Goal: Information Seeking & Learning: Learn about a topic

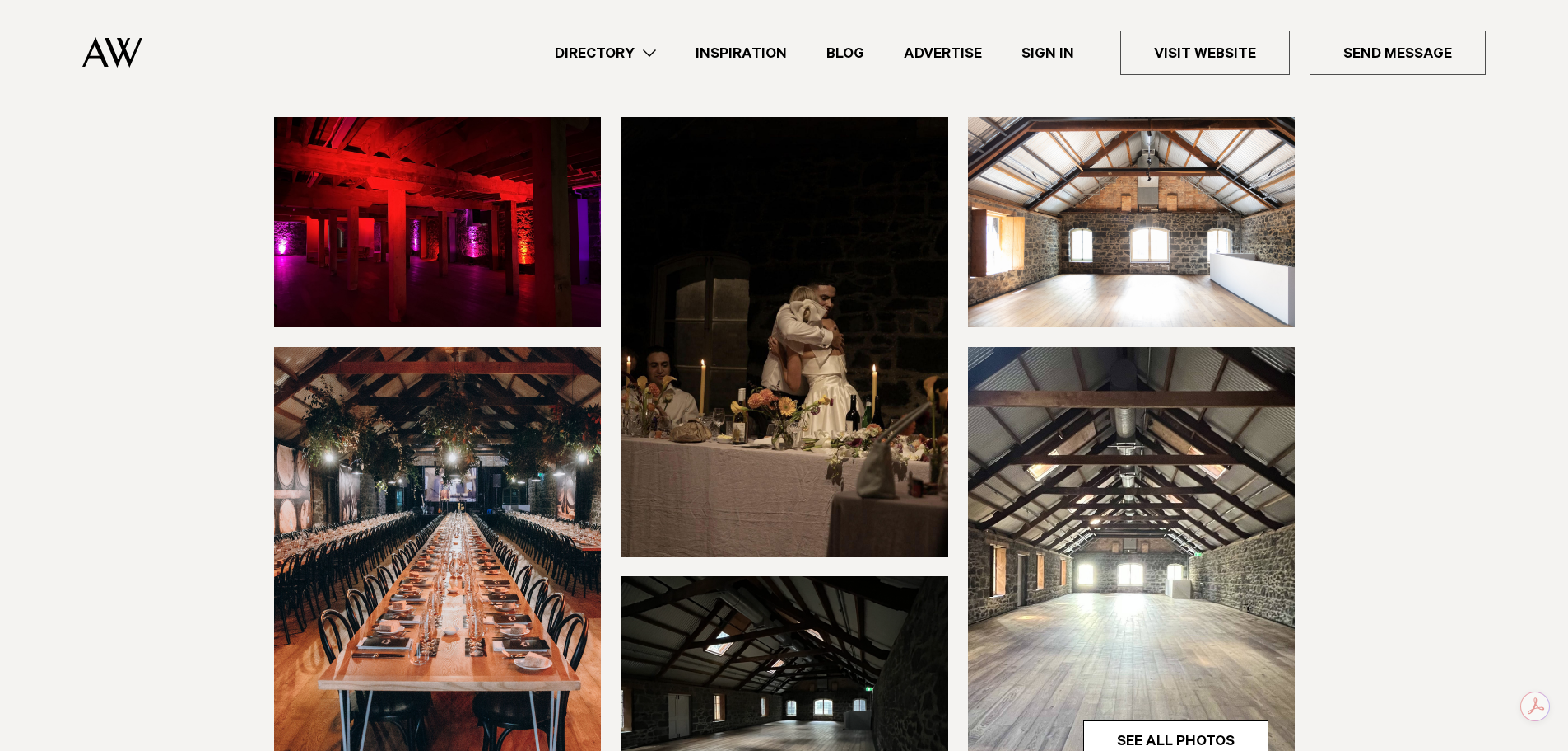
scroll to position [329, 0]
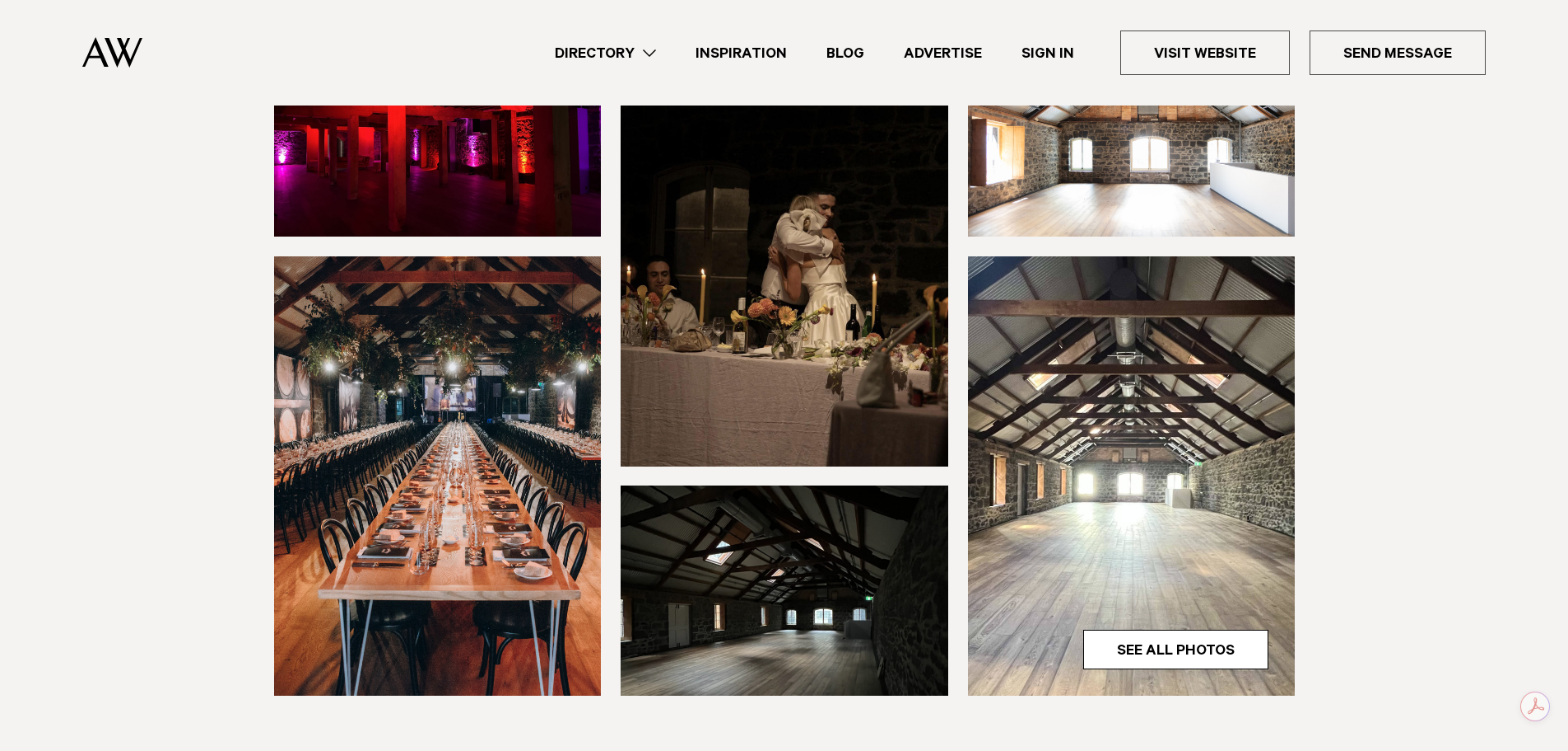
click at [1108, 458] on img at bounding box center [1132, 476] width 328 height 439
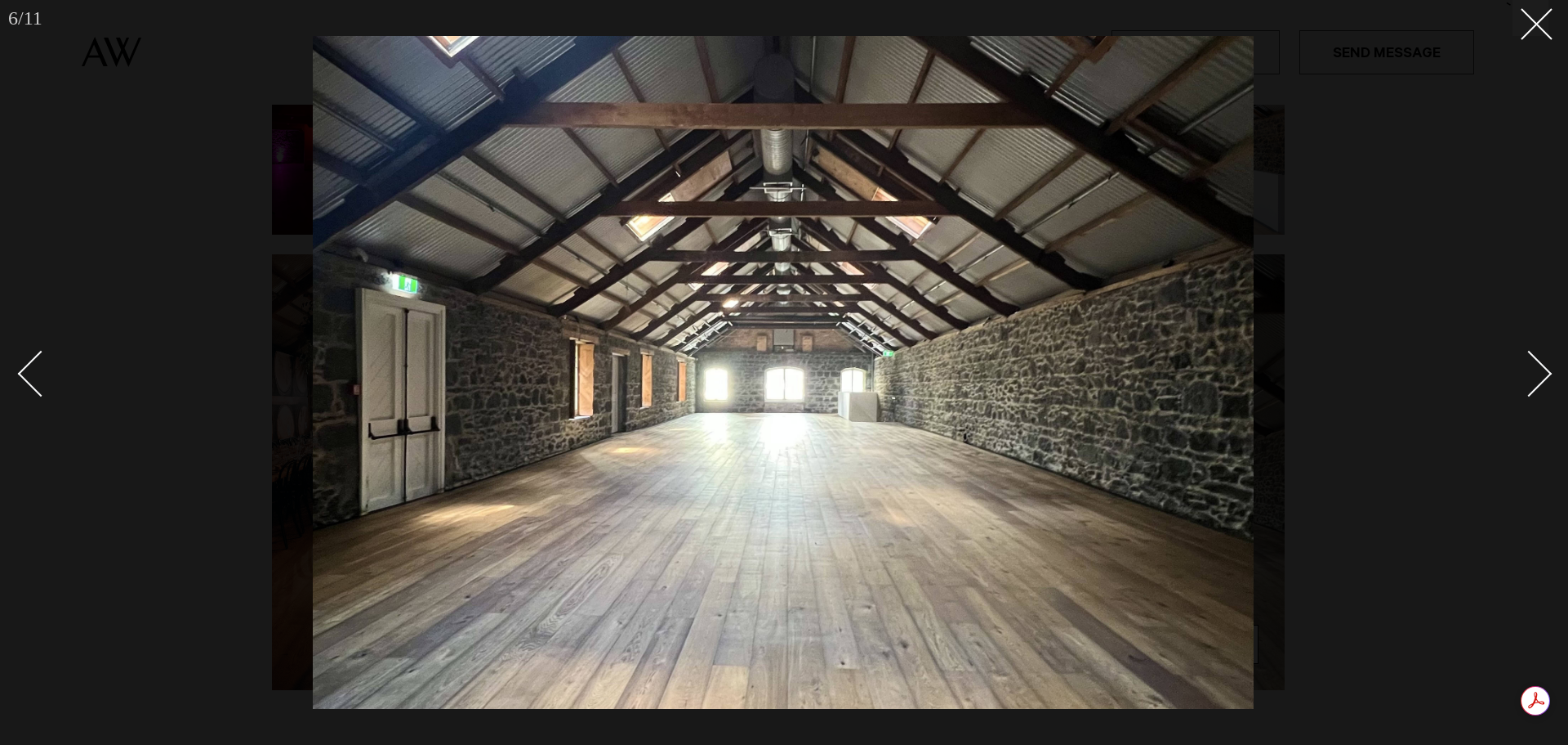
click at [1530, 369] on div "Next slide" at bounding box center [1529, 373] width 46 height 46
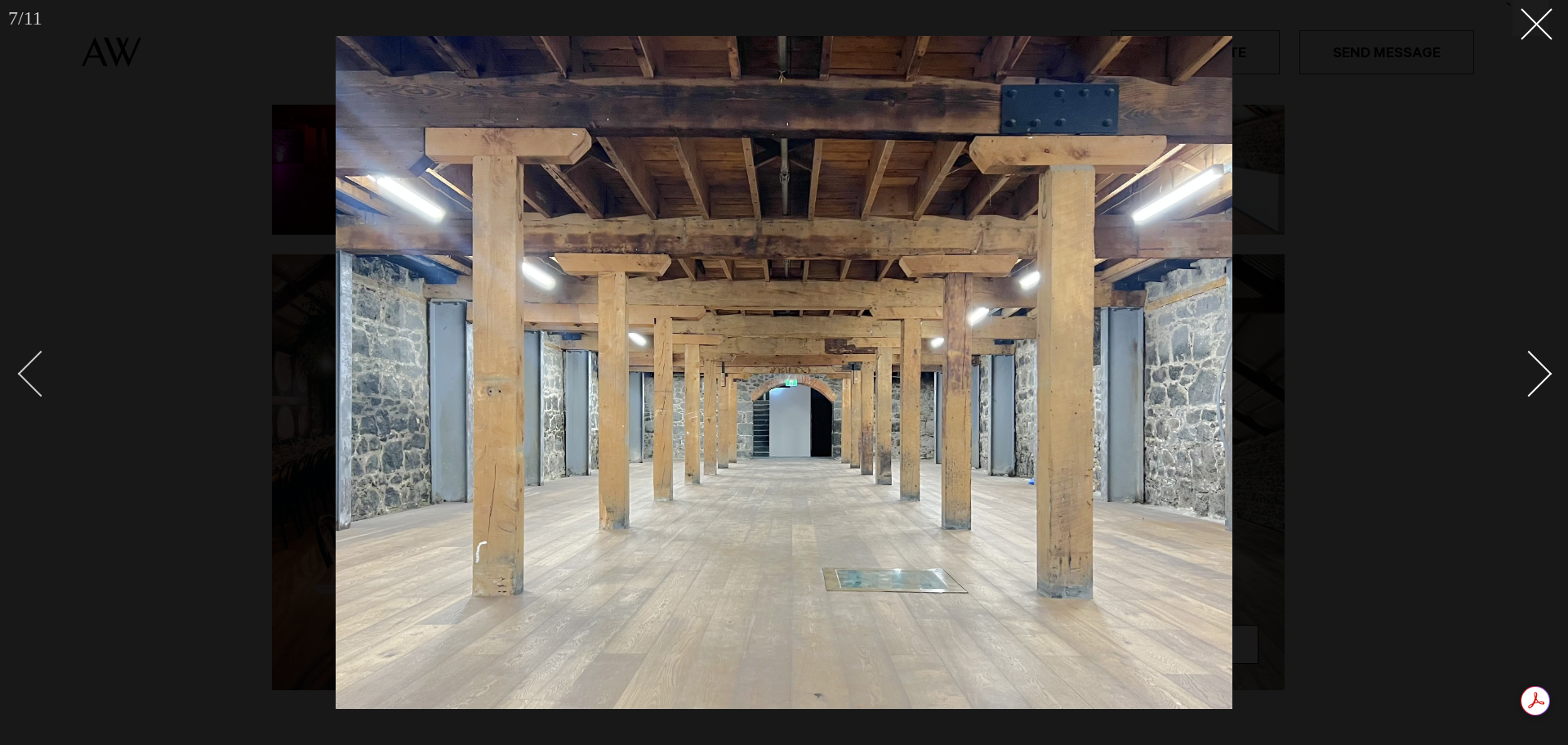
click at [32, 363] on div "Previous slide" at bounding box center [41, 373] width 46 height 46
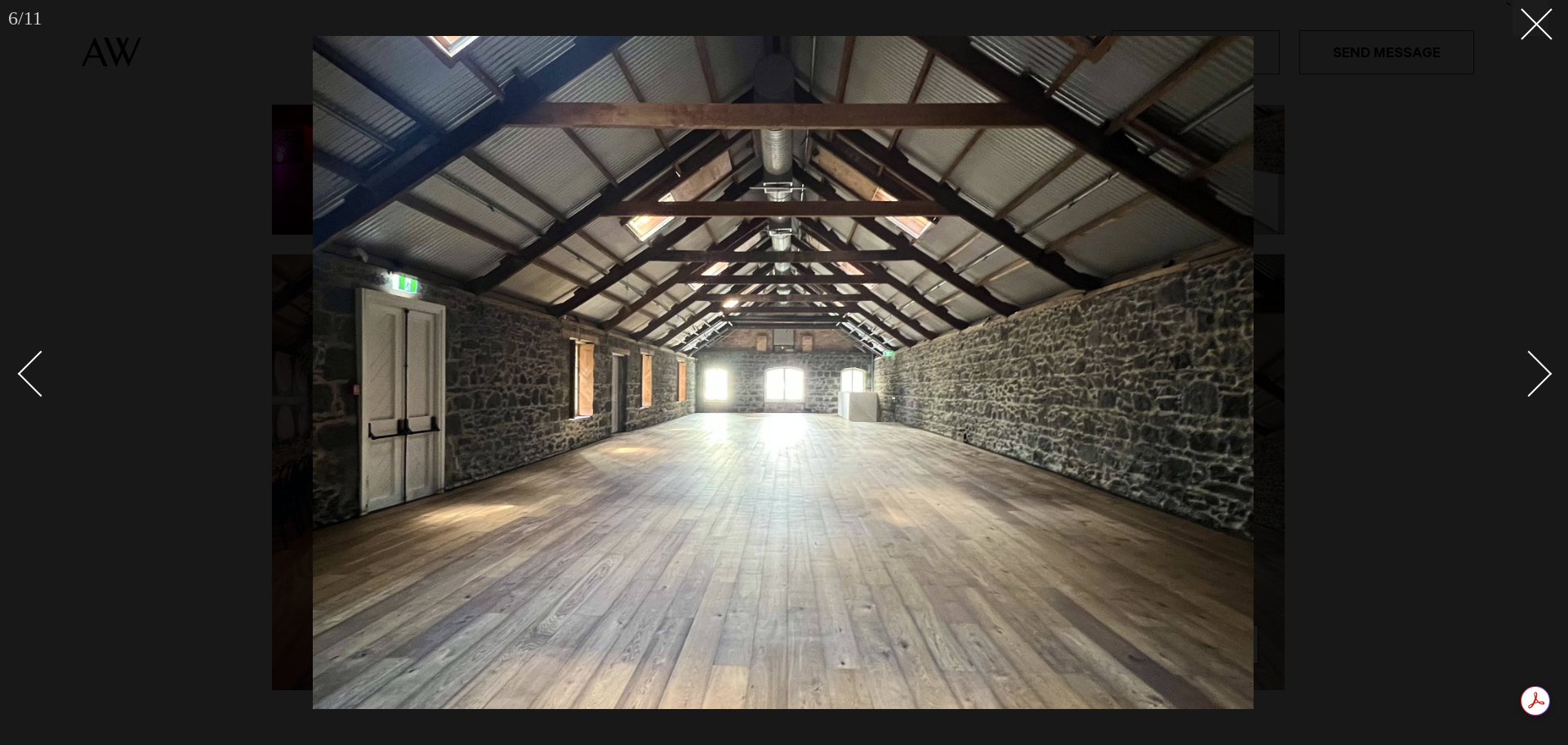
click at [1515, 384] on div "Next slide" at bounding box center [1529, 373] width 46 height 46
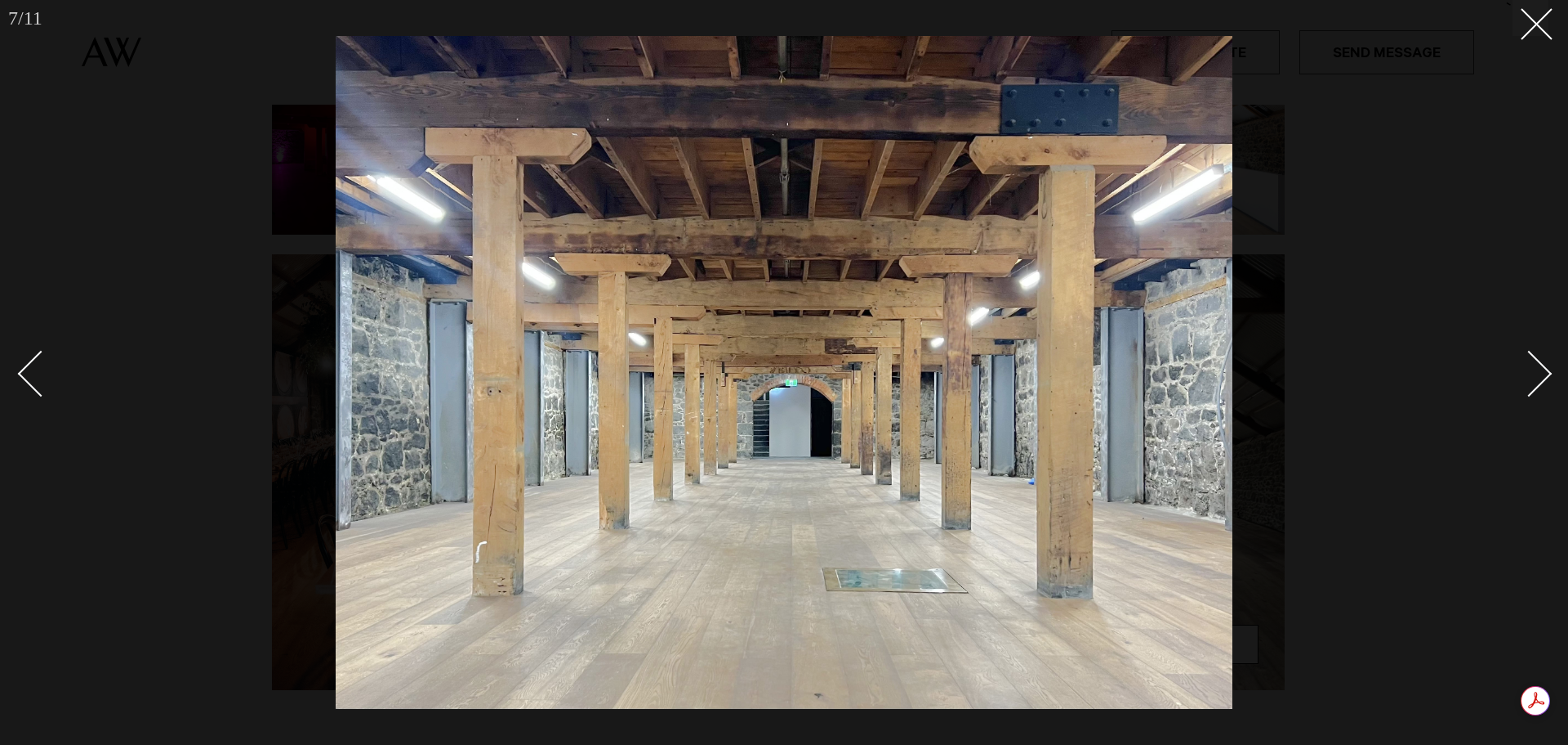
click at [1515, 383] on div "Next slide" at bounding box center [1529, 373] width 46 height 46
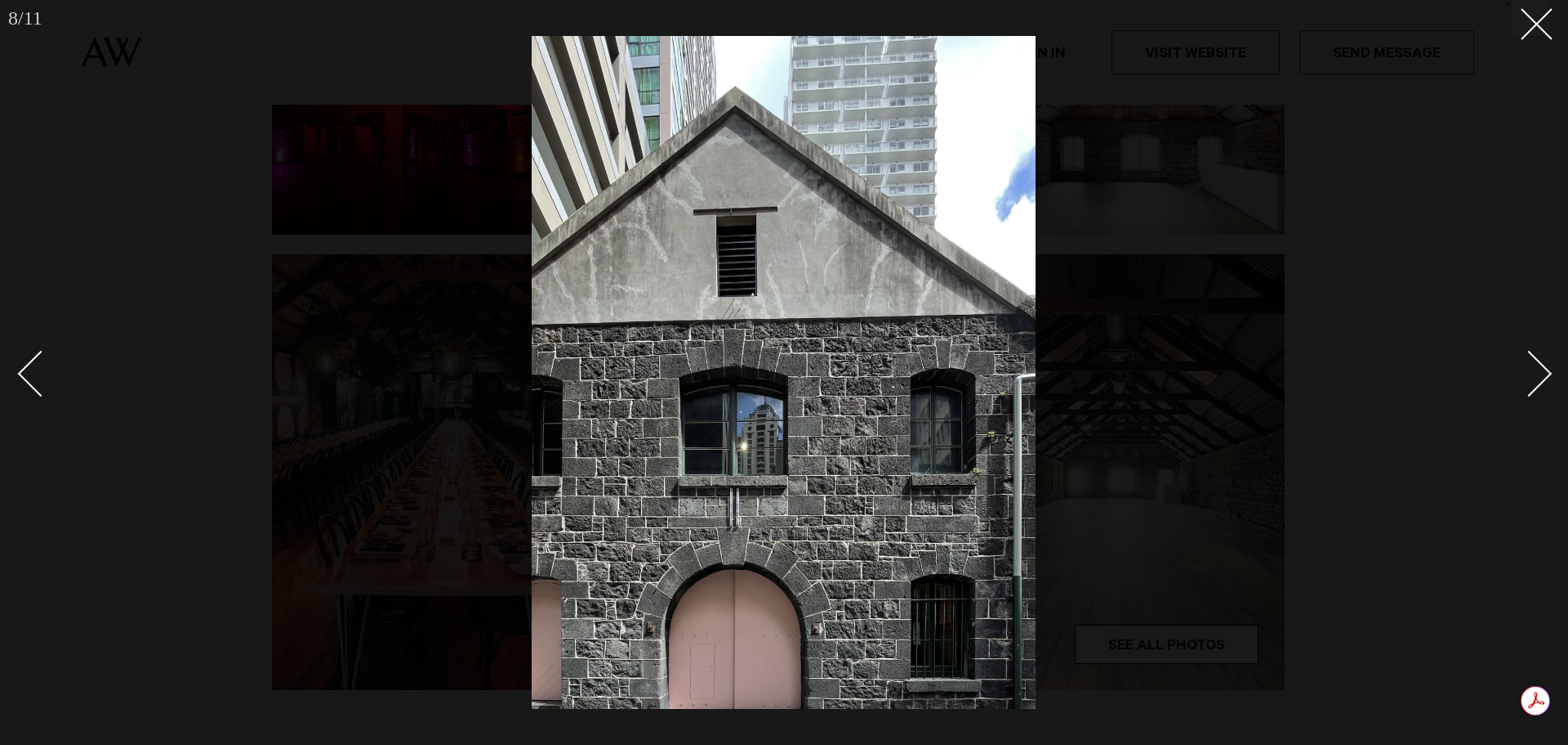
click at [1515, 383] on div "Next slide" at bounding box center [1529, 373] width 46 height 46
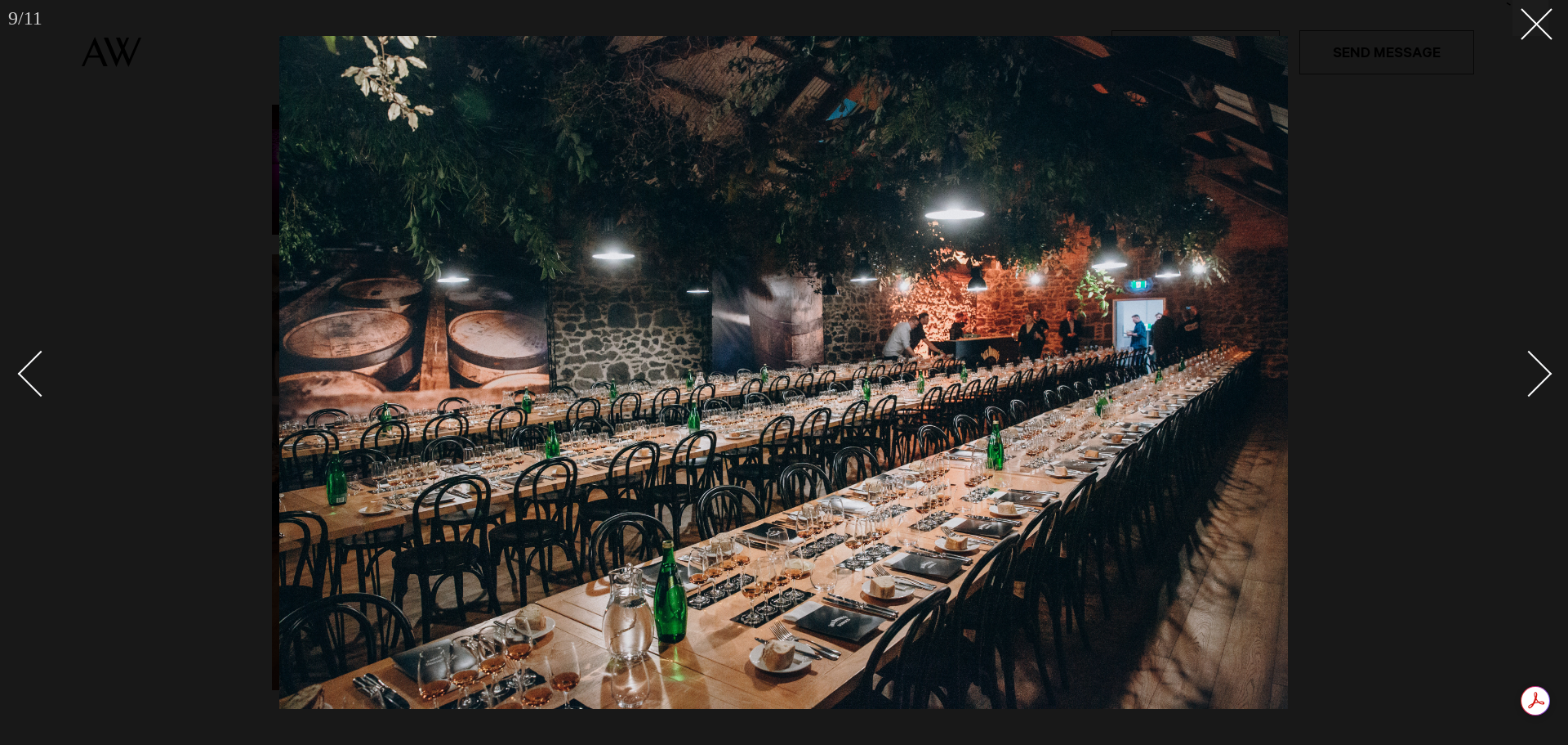
click at [1515, 383] on div "Next slide" at bounding box center [1529, 373] width 46 height 46
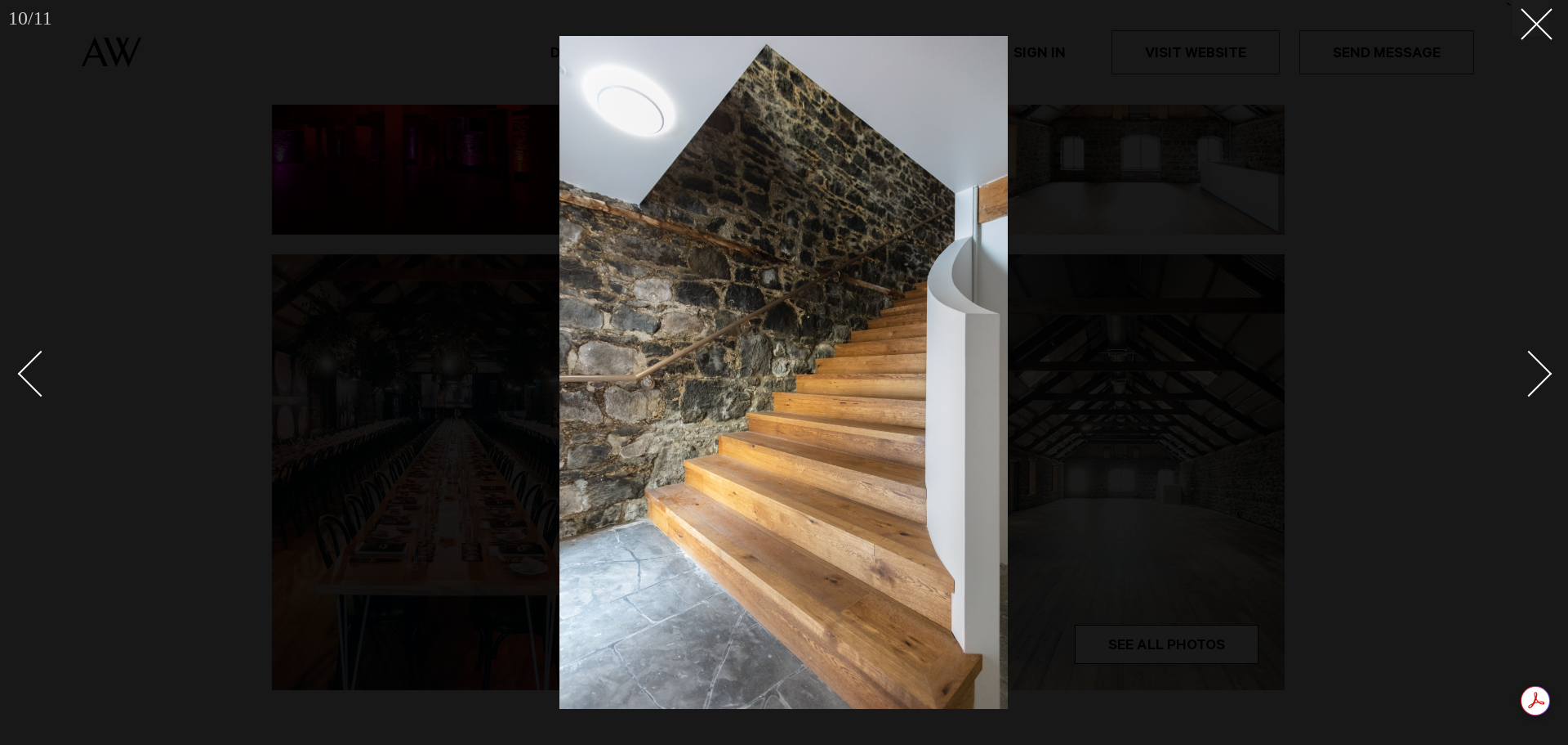
click at [1515, 383] on div "Next slide" at bounding box center [1529, 373] width 46 height 46
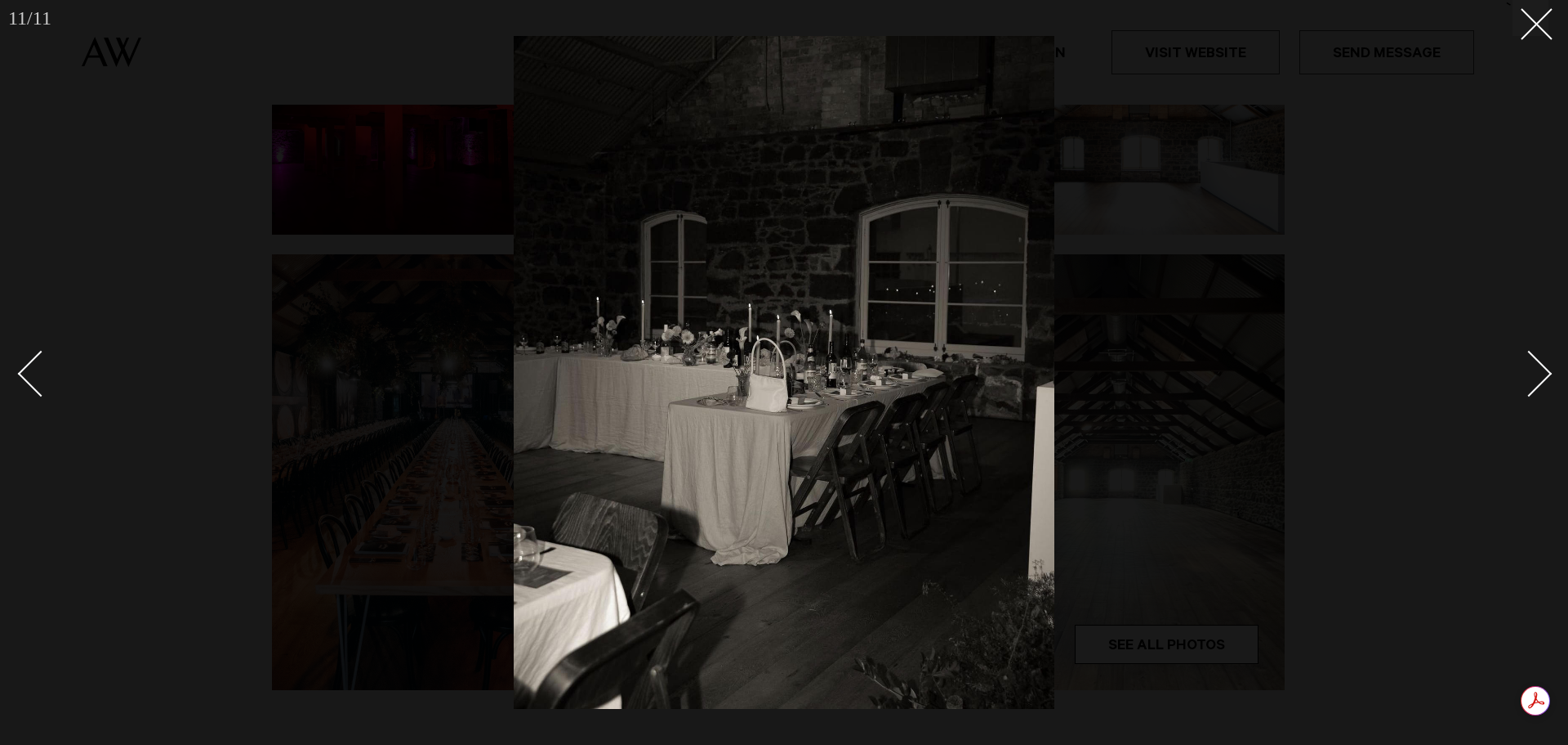
click at [1515, 383] on div "Next slide" at bounding box center [1529, 373] width 46 height 46
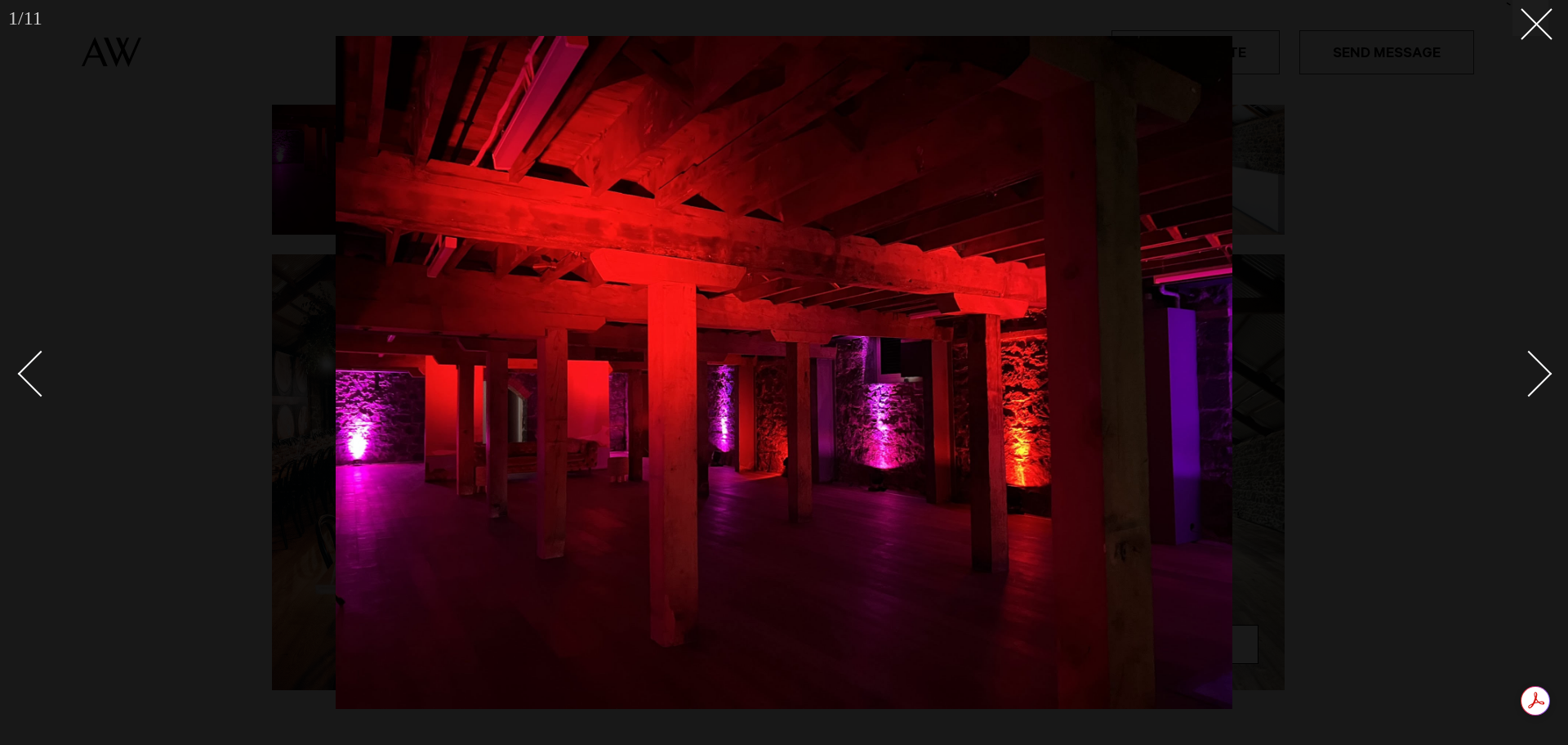
click at [1516, 383] on div "Next slide" at bounding box center [1529, 373] width 46 height 46
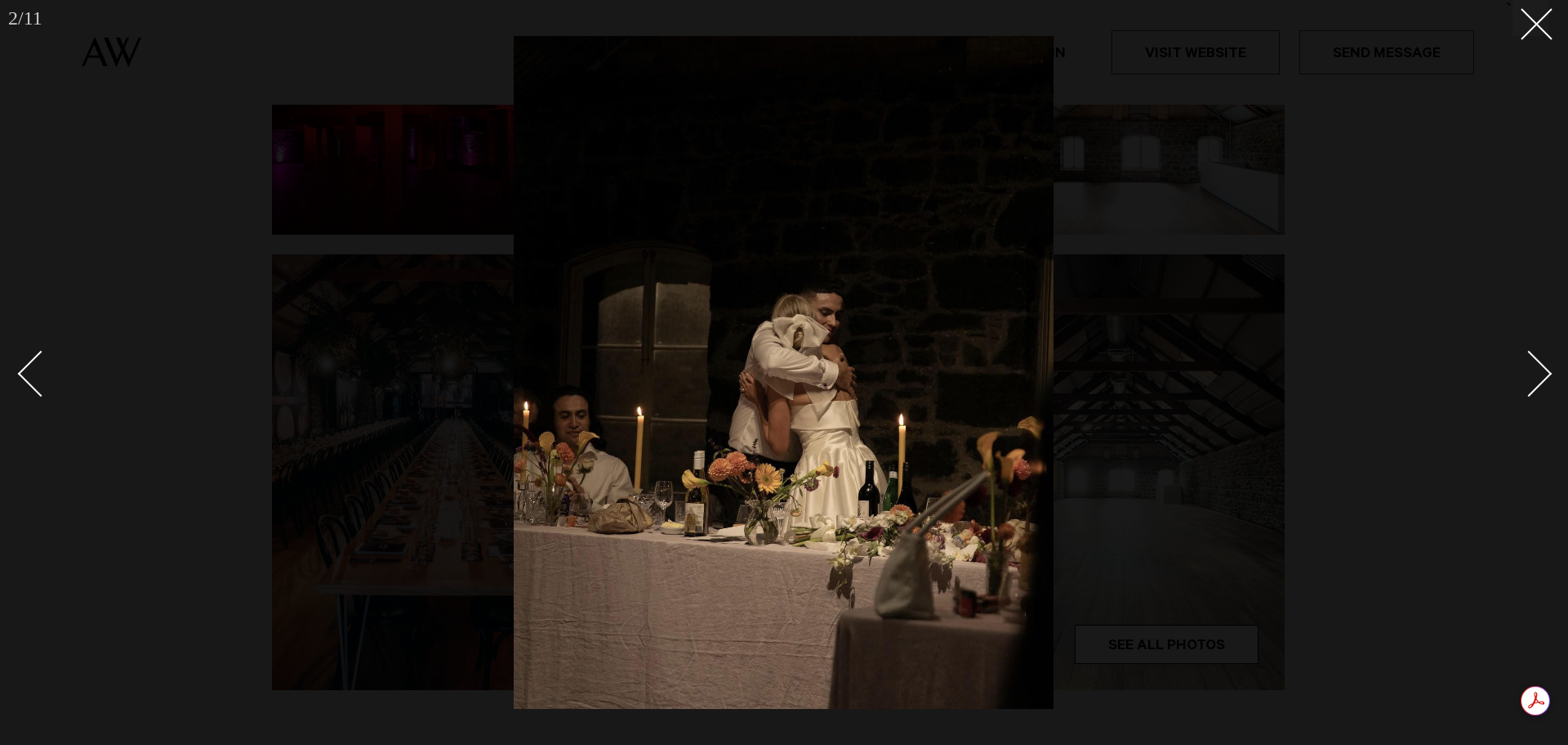
click at [1516, 383] on div "Next slide" at bounding box center [1529, 373] width 46 height 46
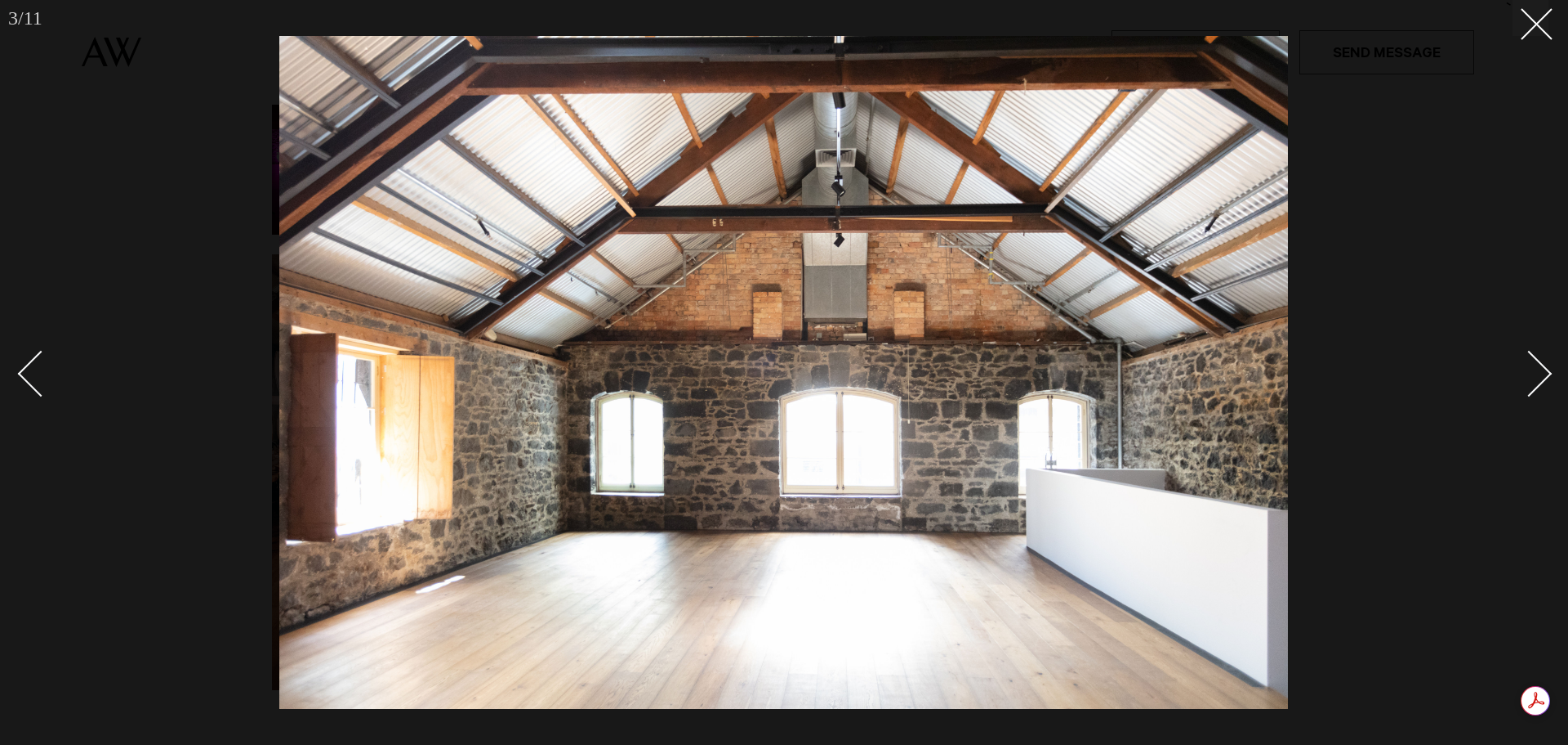
click at [1475, 454] on div at bounding box center [784, 372] width 1568 height 745
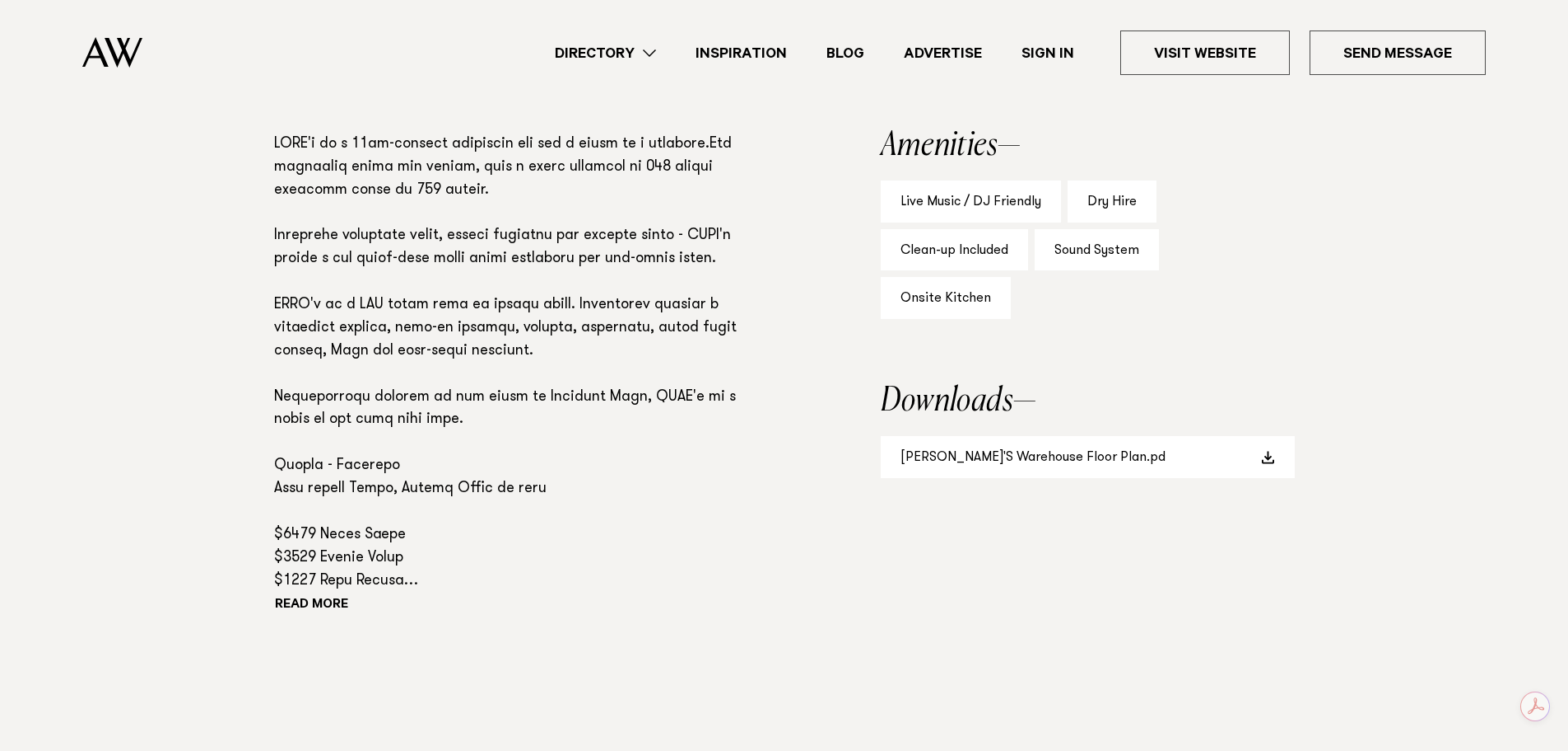
scroll to position [1153, 0]
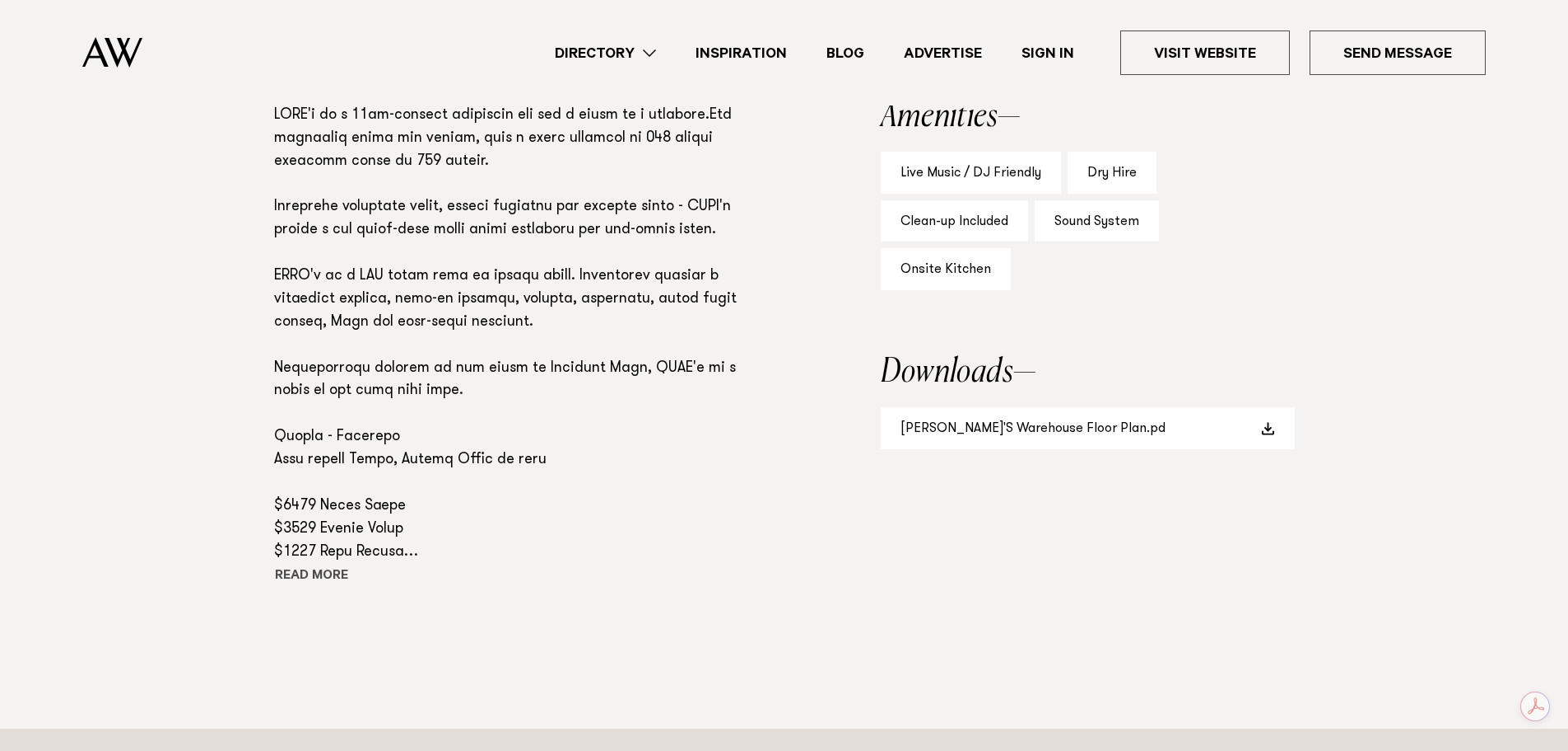
click at [320, 564] on button "Read more" at bounding box center [348, 576] width 149 height 24
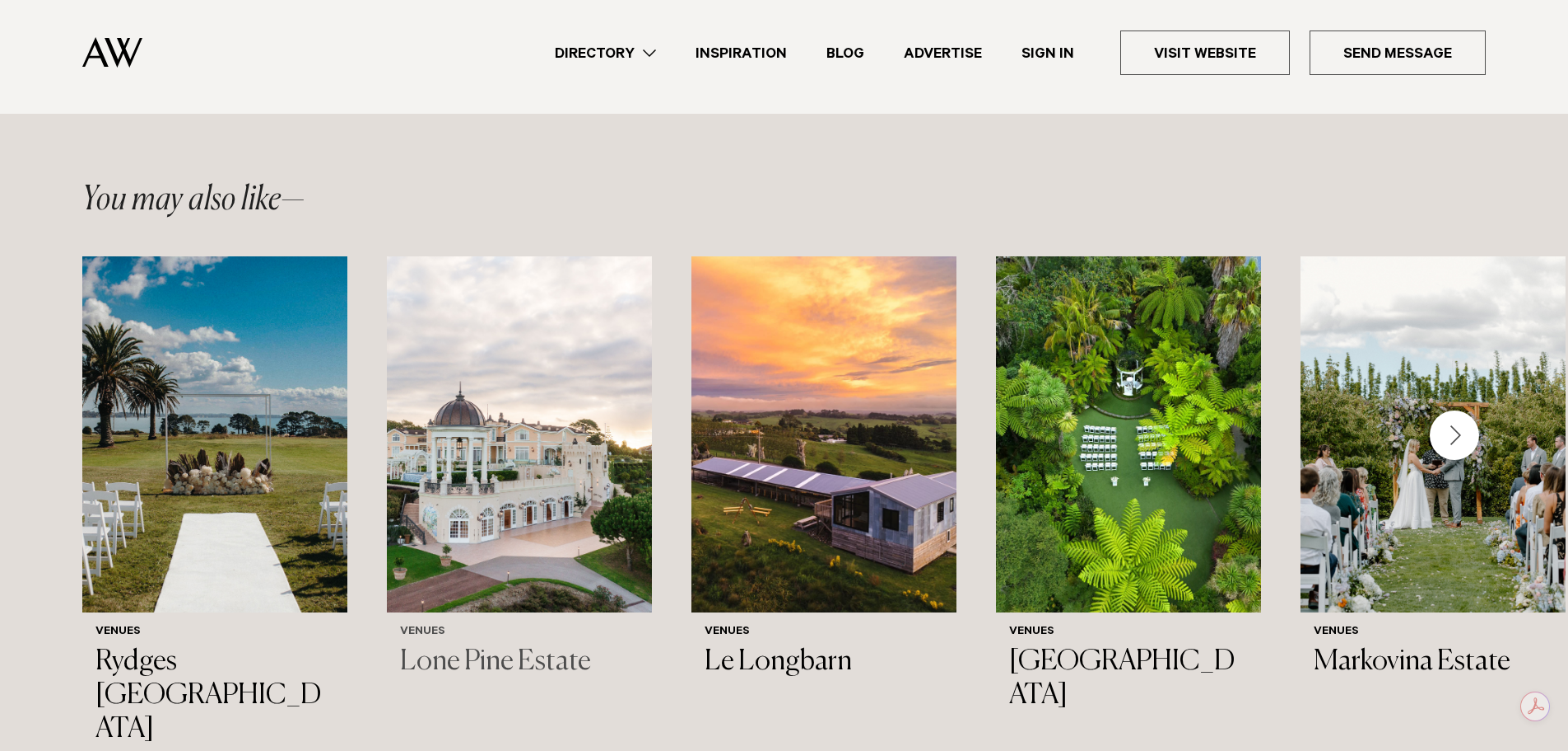
scroll to position [2203, 0]
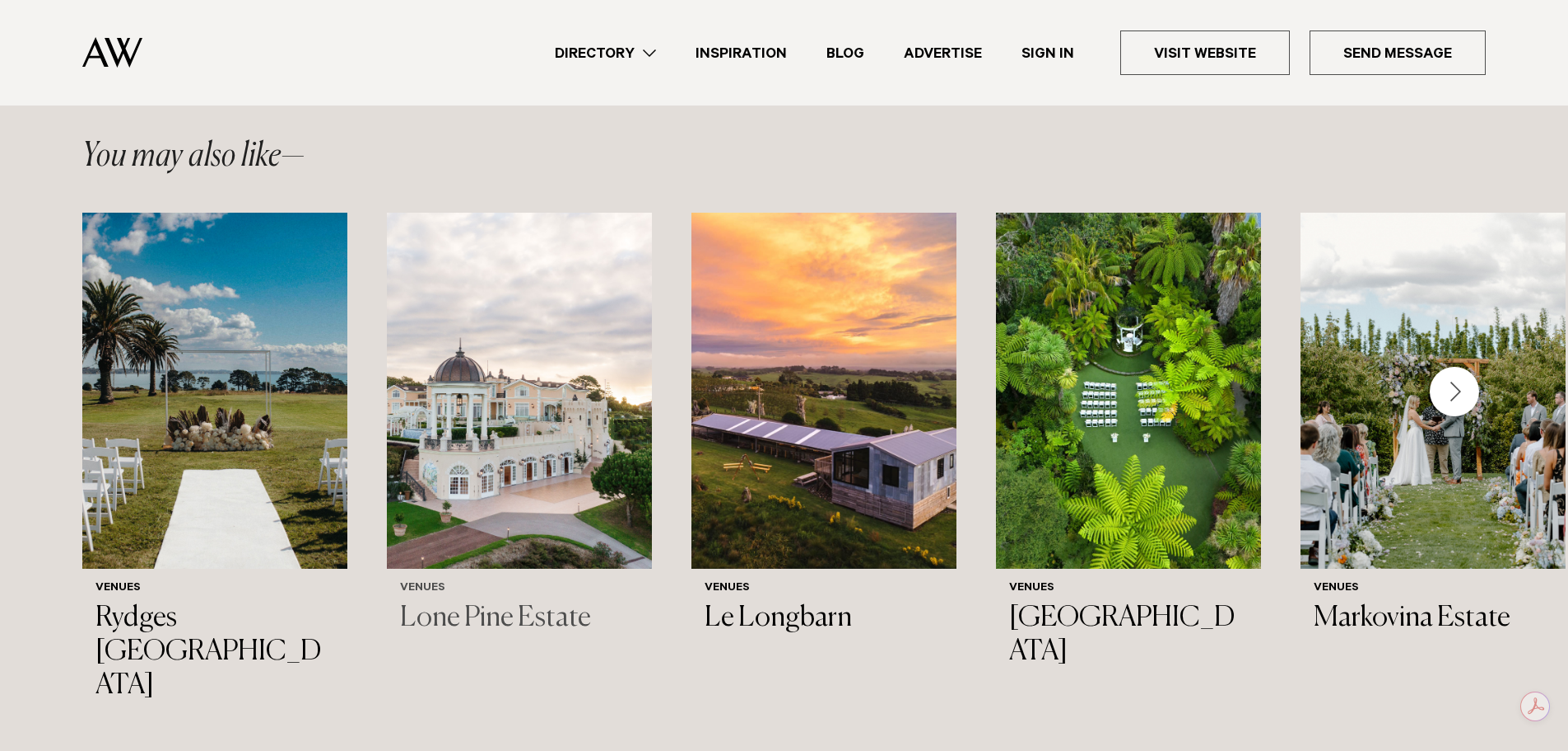
click at [531, 393] on img "2 / 44" at bounding box center [519, 391] width 265 height 356
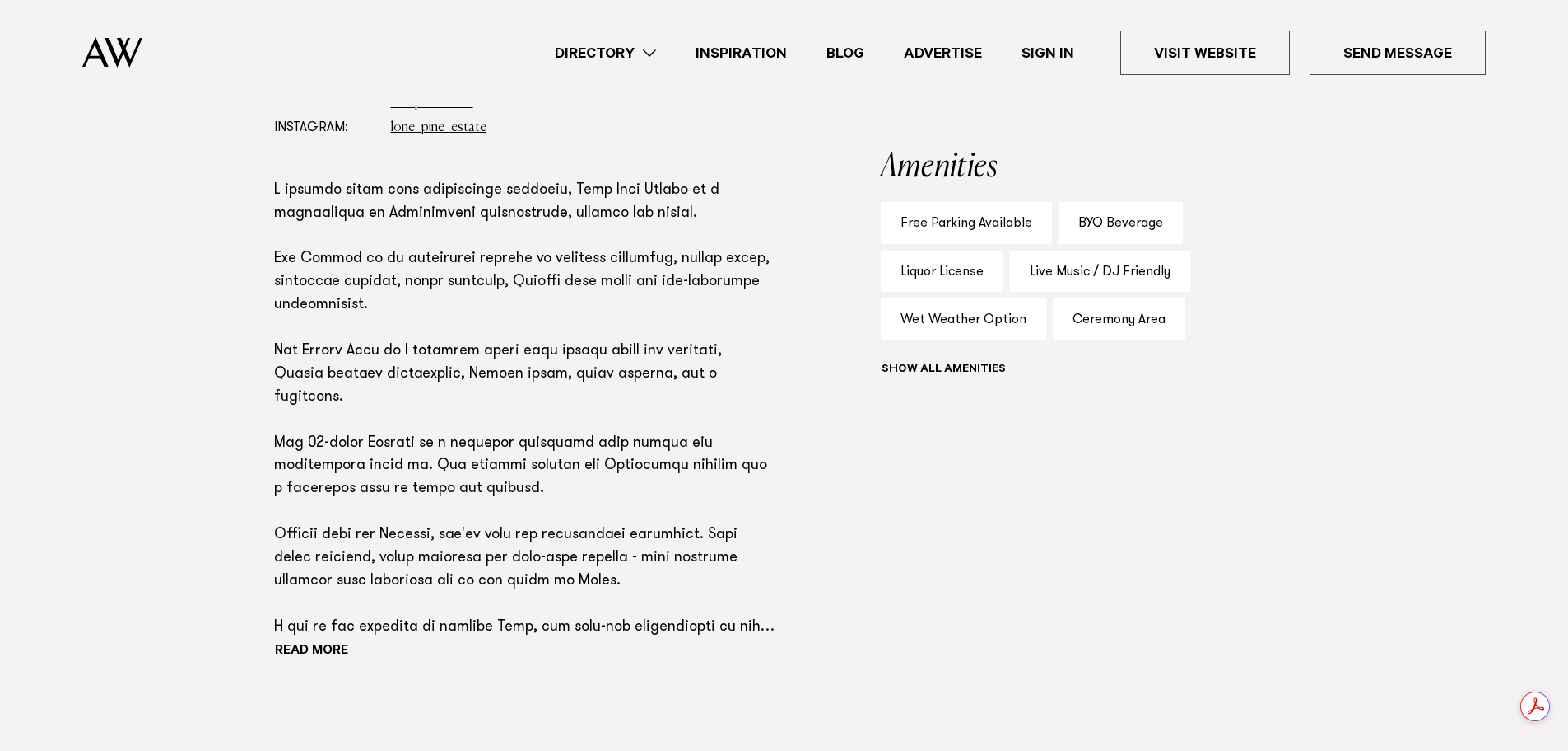
scroll to position [1048, 0]
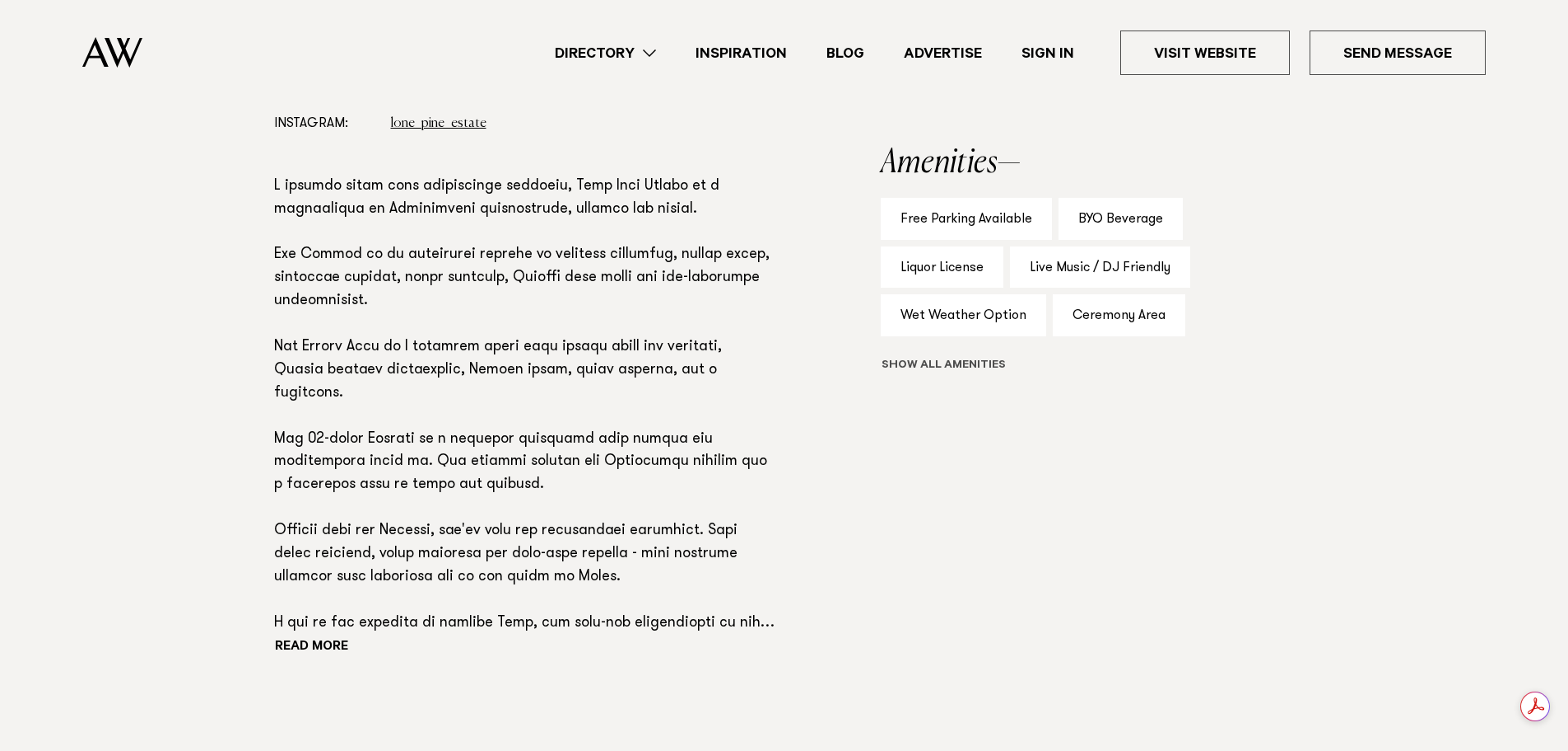
click at [990, 373] on button "Show all" at bounding box center [974, 366] width 186 height 17
